Goal: Task Accomplishment & Management: Manage account settings

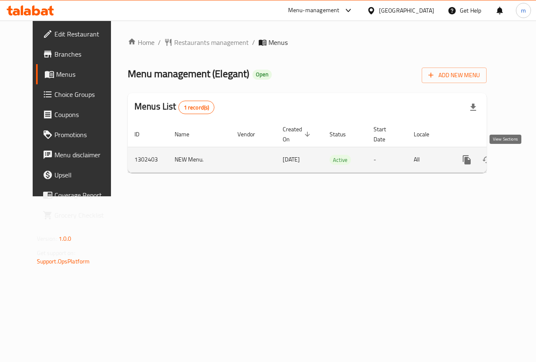
click at [522, 163] on icon "enhanced table" at bounding box center [527, 160] width 10 height 10
click at [502, 159] on icon "enhanced table" at bounding box center [507, 160] width 10 height 10
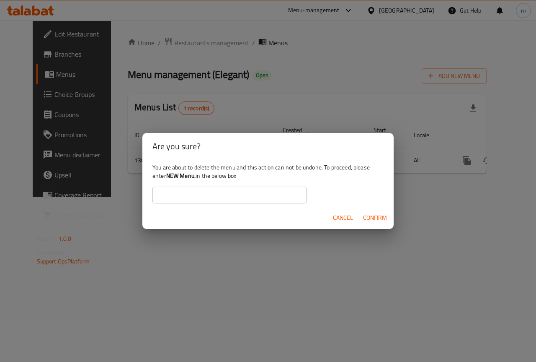
click at [351, 211] on button "Cancel" at bounding box center [343, 218] width 27 height 16
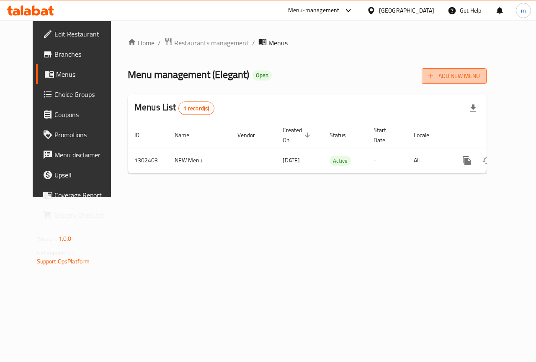
click at [487, 70] on button "Add New Menu" at bounding box center [454, 76] width 65 height 16
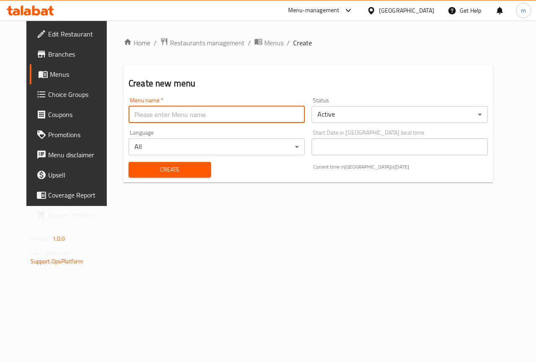
click at [187, 117] on input "text" at bounding box center [217, 114] width 176 height 17
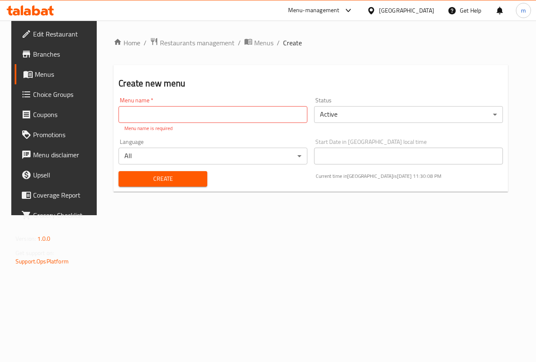
click at [238, 72] on div "Create new menu Menu name   * Menu name * Menu name is required Status Active ​…" at bounding box center [311, 128] width 395 height 127
click at [169, 41] on span "Restaurants management" at bounding box center [197, 43] width 75 height 10
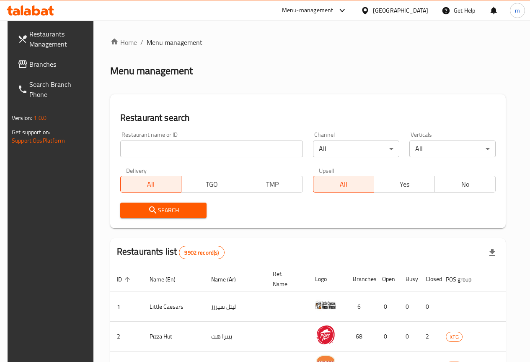
click at [49, 65] on span "Branches" at bounding box center [59, 64] width 60 height 10
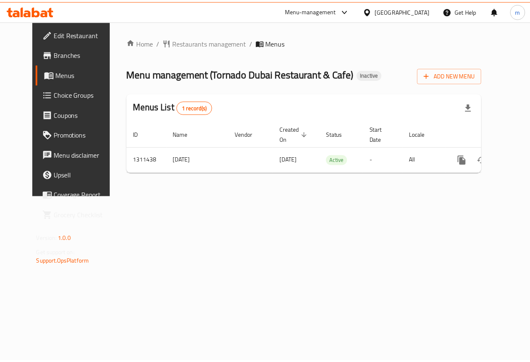
scroll to position [0, 3]
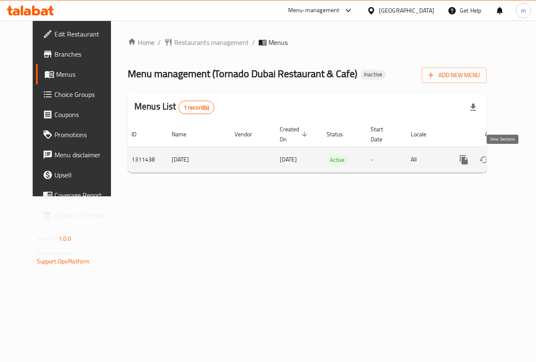
click at [521, 158] on icon "enhanced table" at bounding box center [525, 160] width 8 height 8
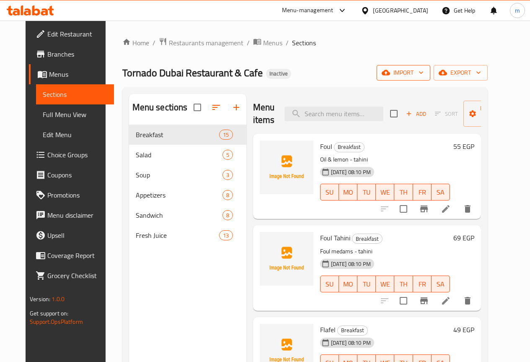
click at [424, 75] on span "import" at bounding box center [403, 72] width 40 height 10
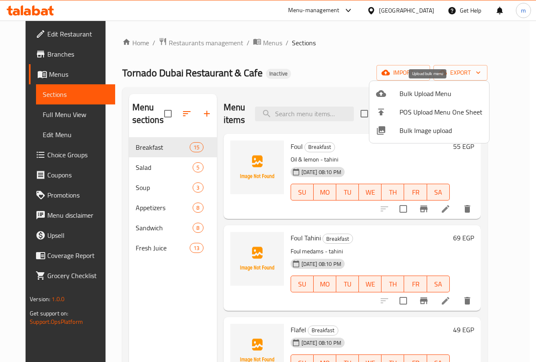
click at [419, 94] on span "Bulk Upload Menu" at bounding box center [441, 93] width 83 height 10
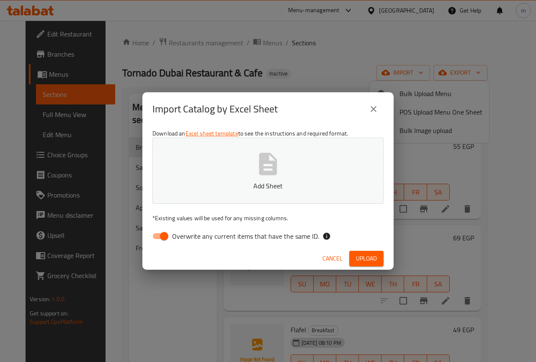
click at [155, 236] on input "Overwrite any current items that have the same ID." at bounding box center [164, 236] width 48 height 16
checkbox input "false"
click at [366, 262] on span "Upload" at bounding box center [366, 258] width 21 height 10
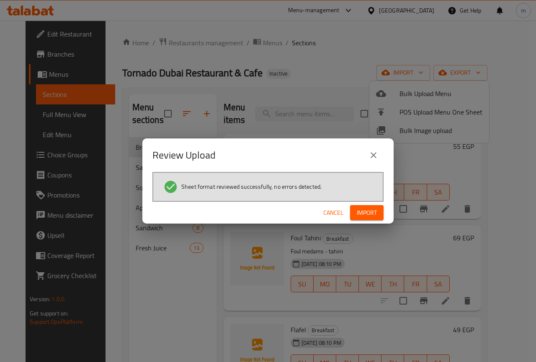
click at [372, 211] on span "Import" at bounding box center [367, 212] width 20 height 10
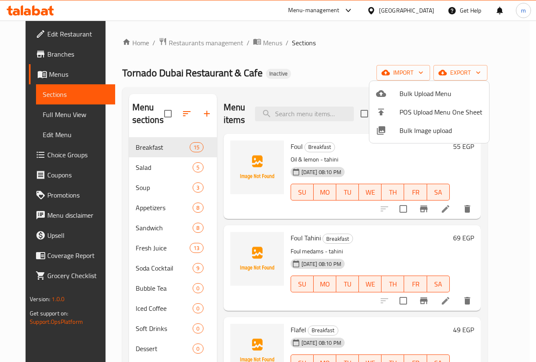
click at [491, 74] on div at bounding box center [268, 181] width 536 height 362
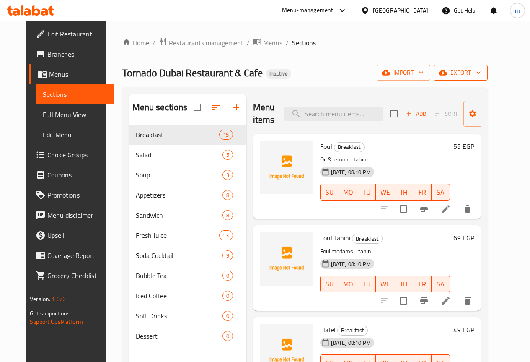
click at [487, 78] on button "export" at bounding box center [461, 73] width 54 height 16
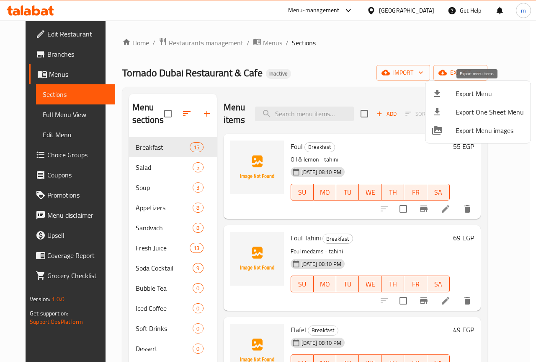
click at [473, 98] on span "Export Menu" at bounding box center [490, 93] width 68 height 10
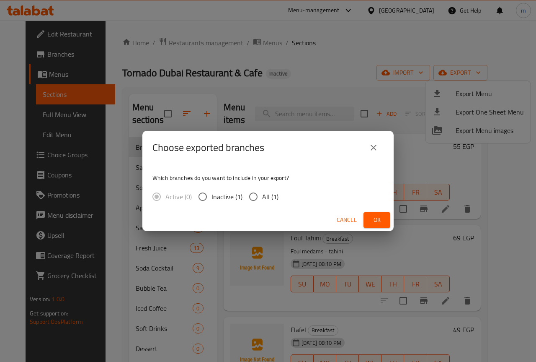
click at [260, 198] on input "All (1)" at bounding box center [254, 197] width 18 height 18
radio input "true"
click at [375, 215] on span "Ok" at bounding box center [376, 220] width 13 height 10
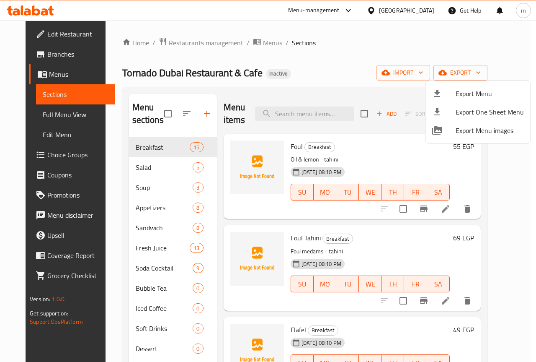
drag, startPoint x: 506, startPoint y: 174, endPoint x: 506, endPoint y: 203, distance: 28.9
click at [498, 199] on div at bounding box center [268, 181] width 536 height 362
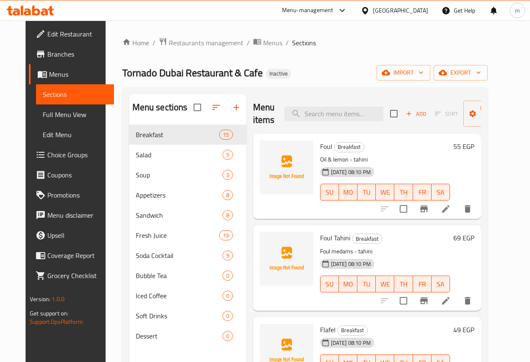
click at [488, 204] on div "Menu sections Breakfast 15 Salad 5 Soup 3 Appetizers 8 Sandwich 8 Fresh Juice 1…" at bounding box center [304, 274] width 365 height 375
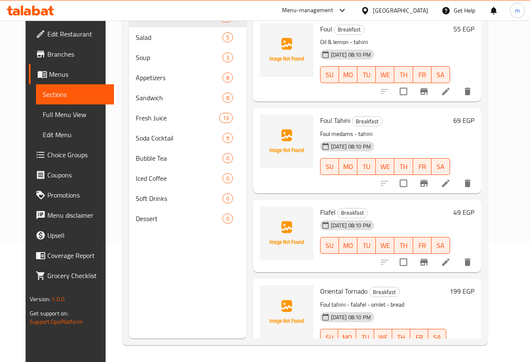
click at [49, 118] on span "Full Menu View" at bounding box center [75, 114] width 65 height 10
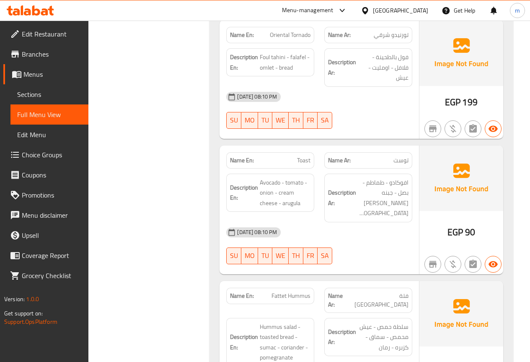
scroll to position [251, 0]
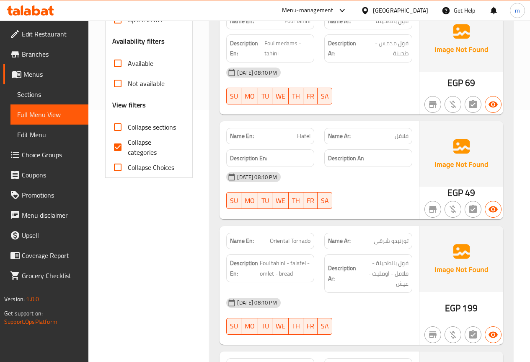
click at [127, 142] on input "Collapse categories" at bounding box center [118, 147] width 20 height 20
checkbox input "false"
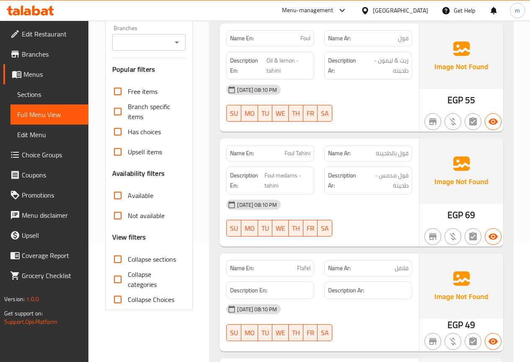
scroll to position [126, 0]
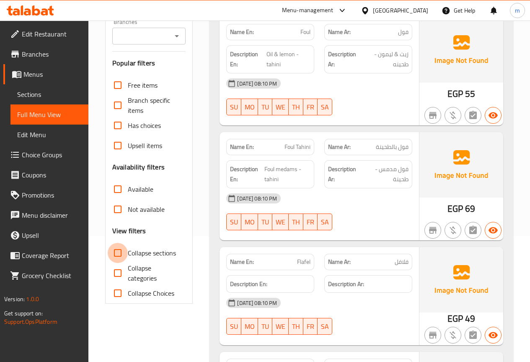
click at [116, 252] on input "Collapse sections" at bounding box center [118, 253] width 20 height 20
checkbox input "true"
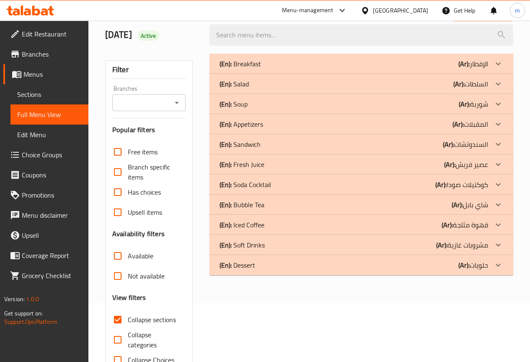
scroll to position [42, 0]
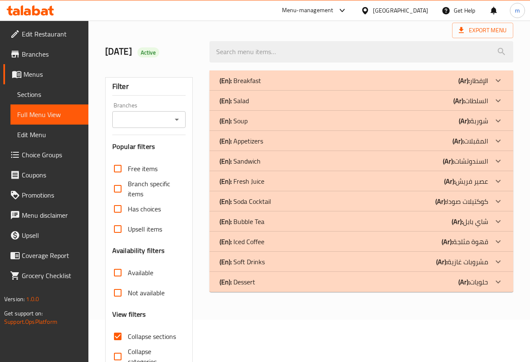
click at [269, 202] on p "(En): Soda Cocktail" at bounding box center [246, 201] width 52 height 10
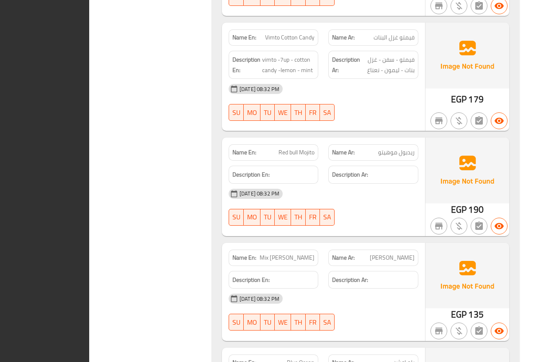
scroll to position [1036, 0]
